Goal: Check status

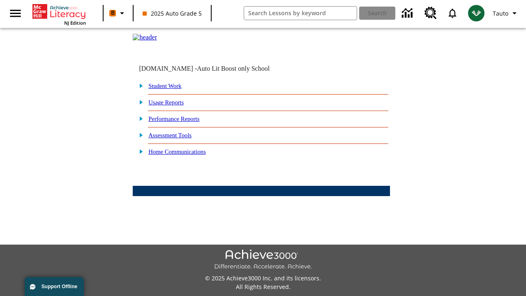
click at [171, 89] on link "Student Work" at bounding box center [164, 86] width 33 height 7
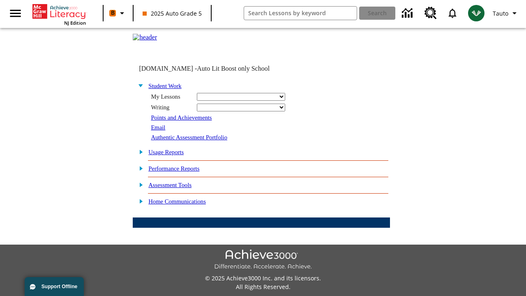
select select "/options/reports/?report_id=24&atype=14&section=2"
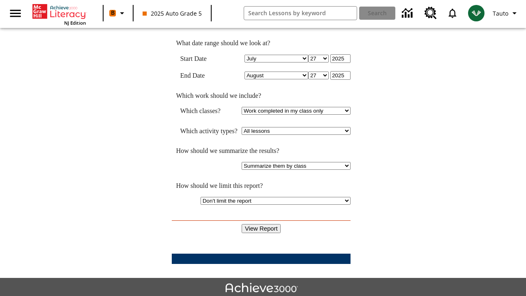
scroll to position [215, 0]
